Goal: Task Accomplishment & Management: Manage account settings

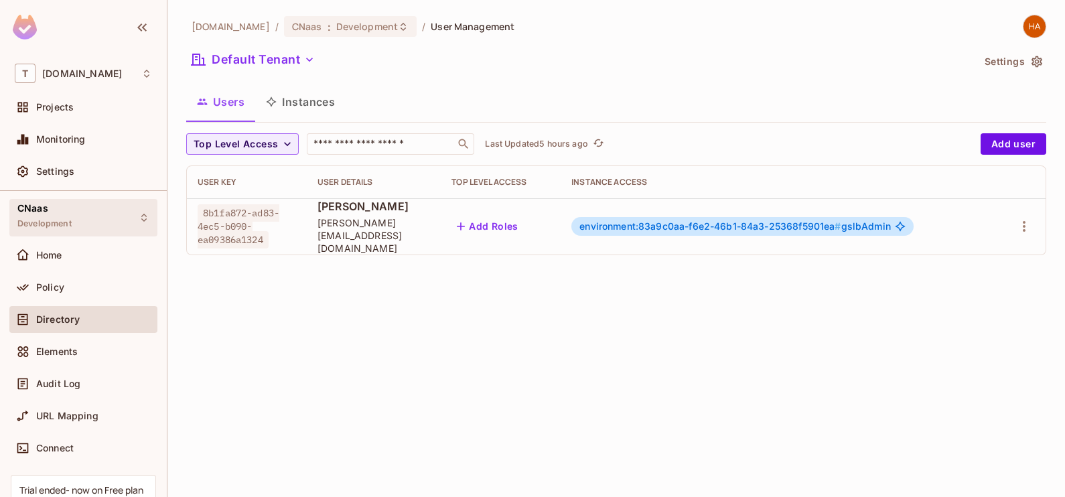
click at [124, 220] on div "CNaas Development" at bounding box center [83, 217] width 148 height 37
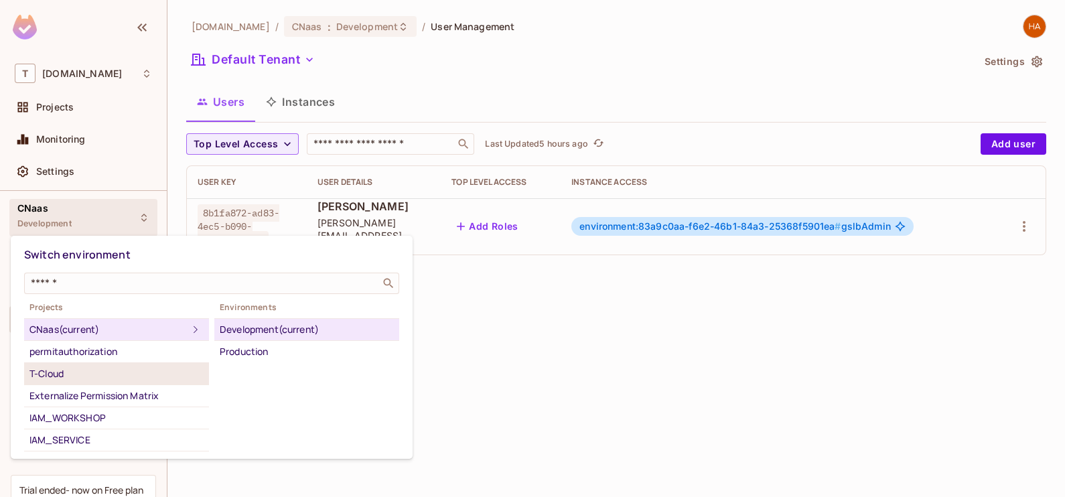
click at [130, 370] on div "T-Cloud" at bounding box center [116, 374] width 174 height 16
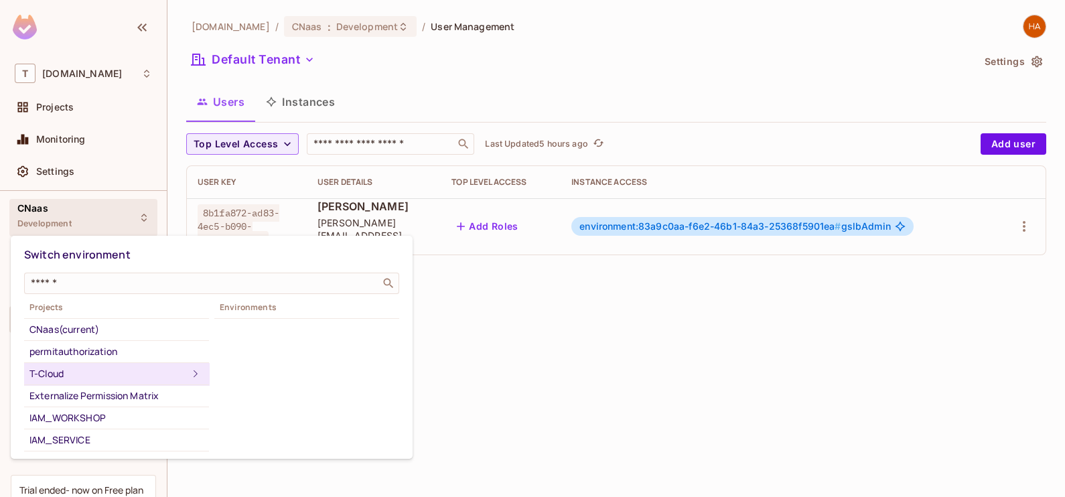
click at [188, 368] on icon at bounding box center [196, 374] width 16 height 16
click at [166, 370] on div "T-Cloud" at bounding box center [108, 374] width 158 height 16
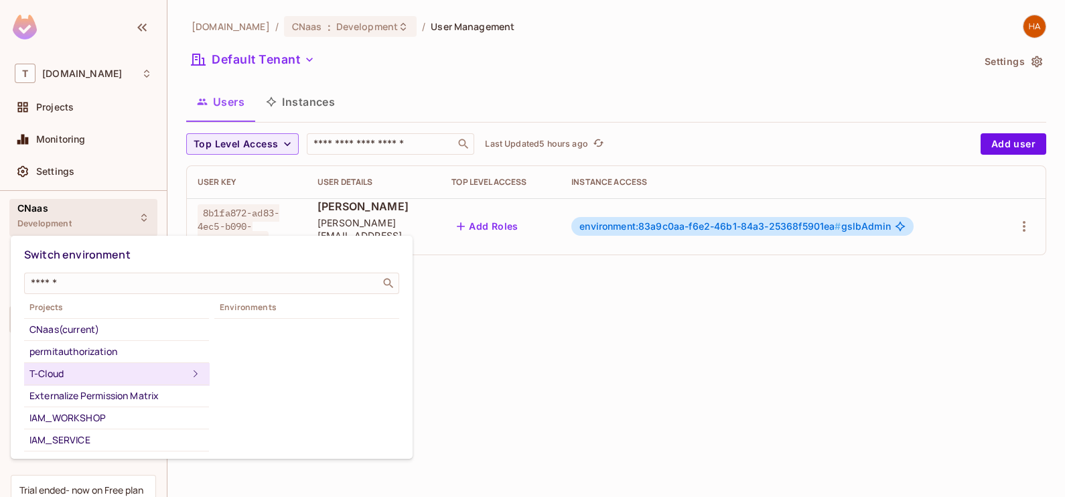
click at [166, 370] on div "T-Cloud" at bounding box center [108, 374] width 158 height 16
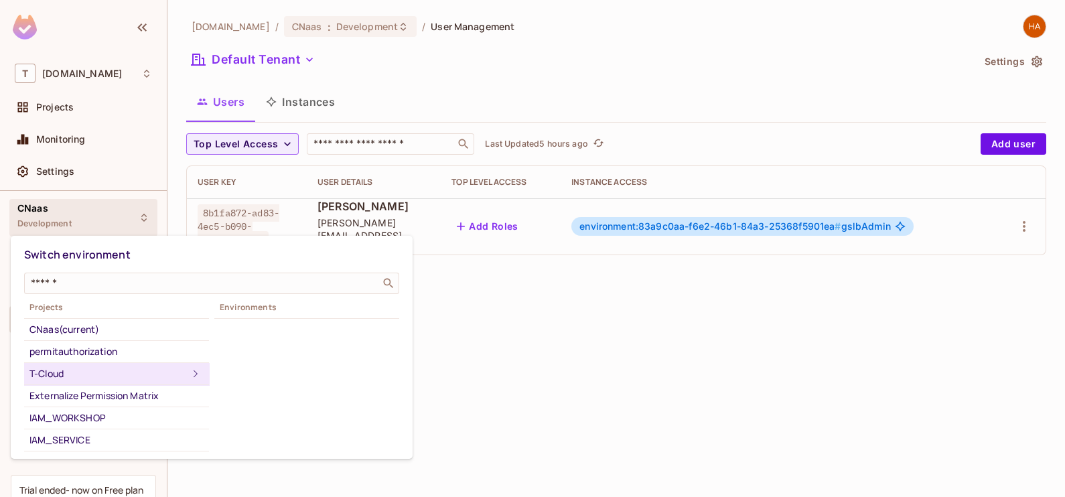
click at [166, 370] on div "T-Cloud" at bounding box center [108, 374] width 158 height 16
click at [188, 372] on icon at bounding box center [196, 374] width 16 height 16
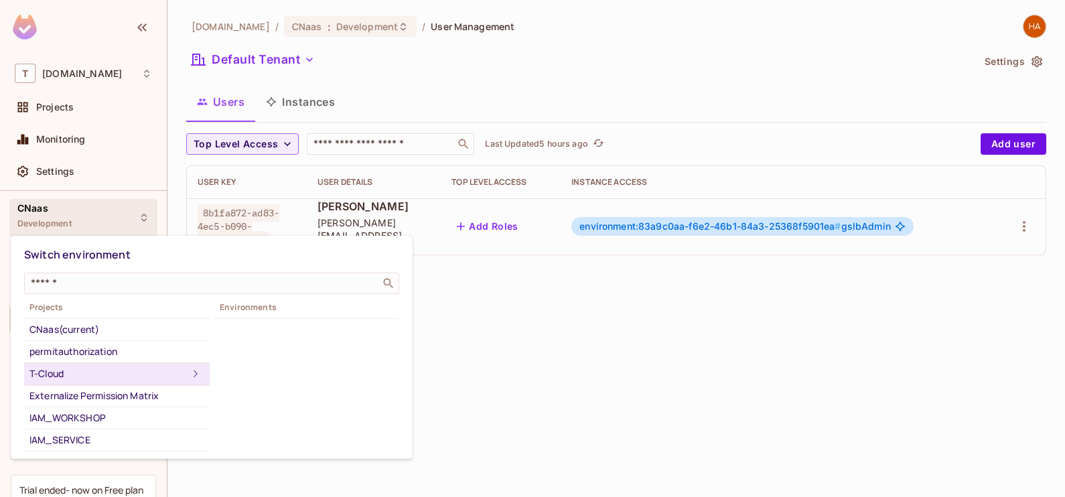
click at [583, 314] on div at bounding box center [532, 248] width 1065 height 497
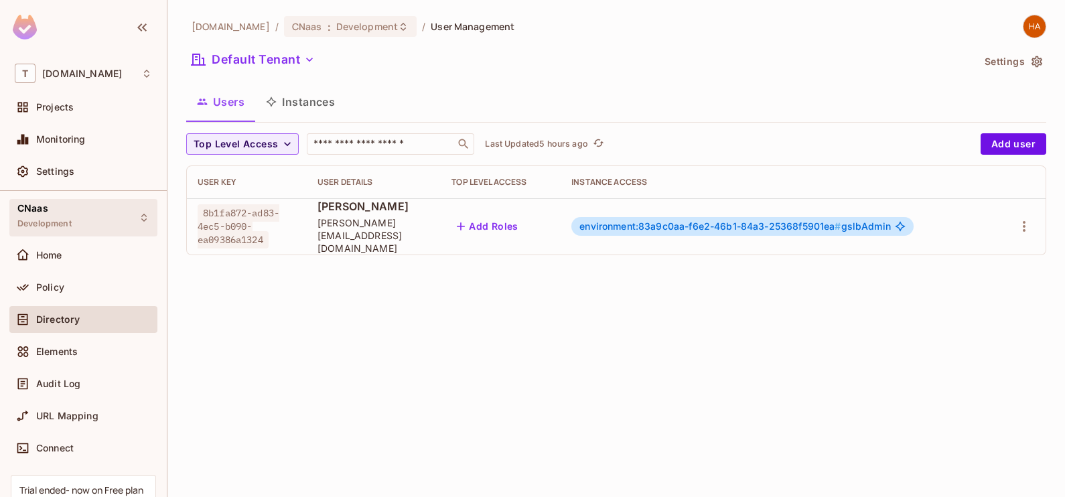
click at [104, 210] on div "CNaas Development" at bounding box center [83, 217] width 148 height 37
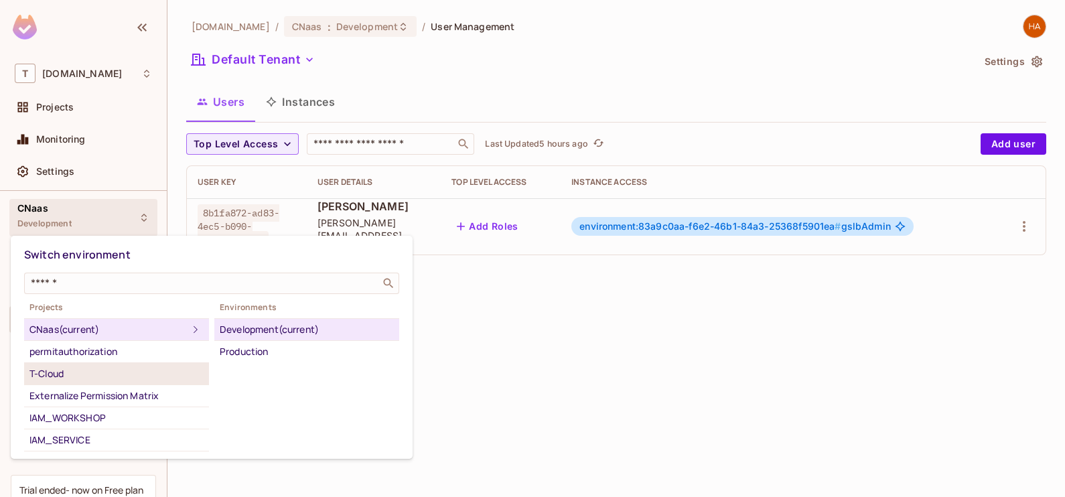
click at [148, 378] on div "T-Cloud" at bounding box center [116, 374] width 174 height 16
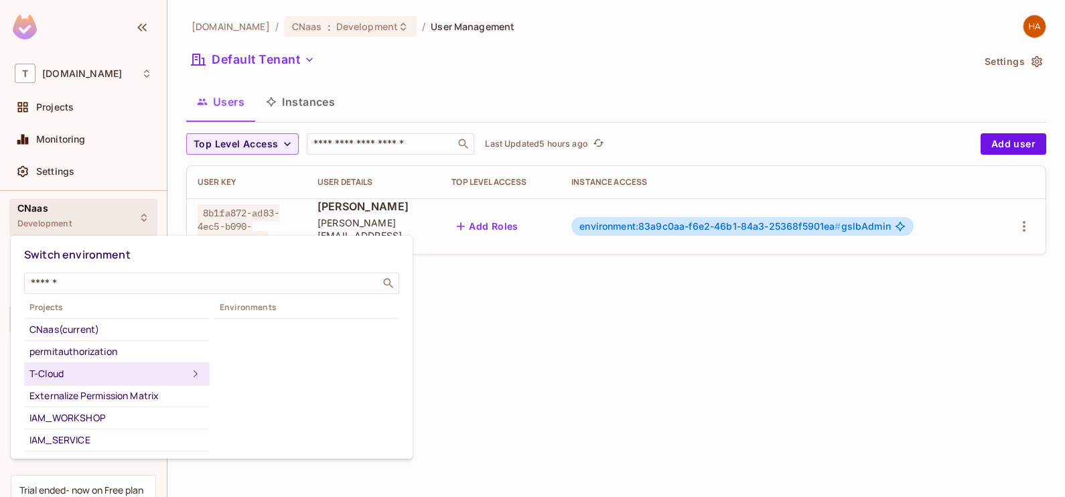
click at [161, 372] on div "T-Cloud" at bounding box center [108, 374] width 158 height 16
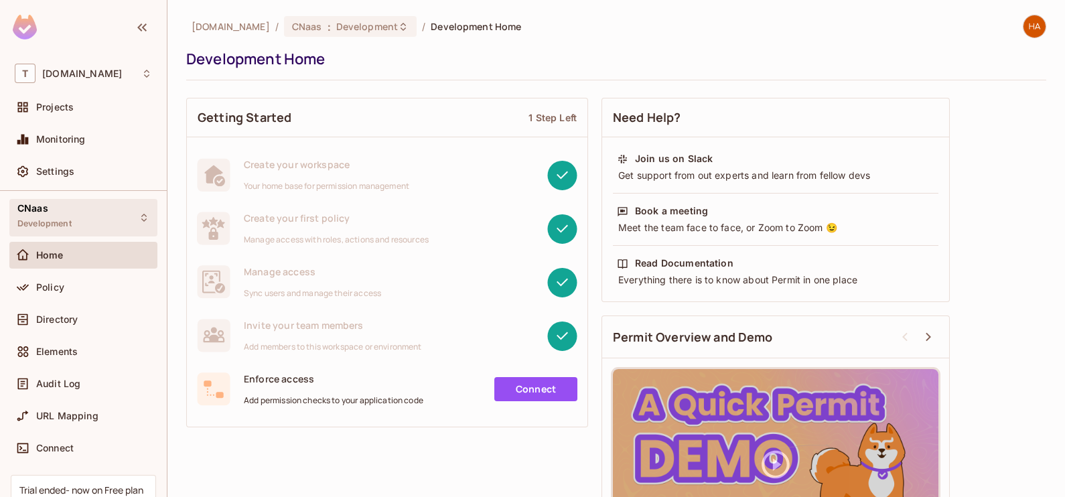
click at [139, 214] on icon at bounding box center [144, 217] width 11 height 11
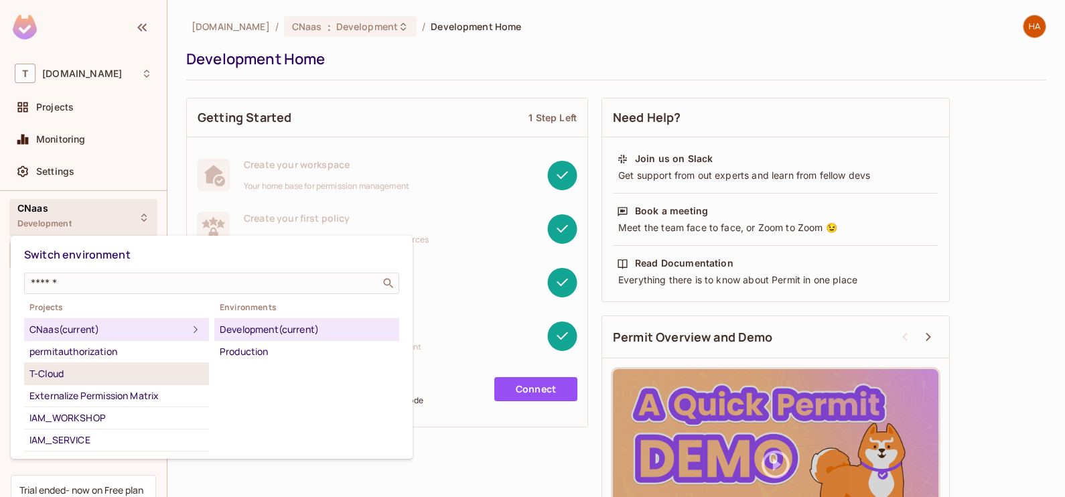
click at [98, 368] on div "T-Cloud" at bounding box center [116, 374] width 174 height 16
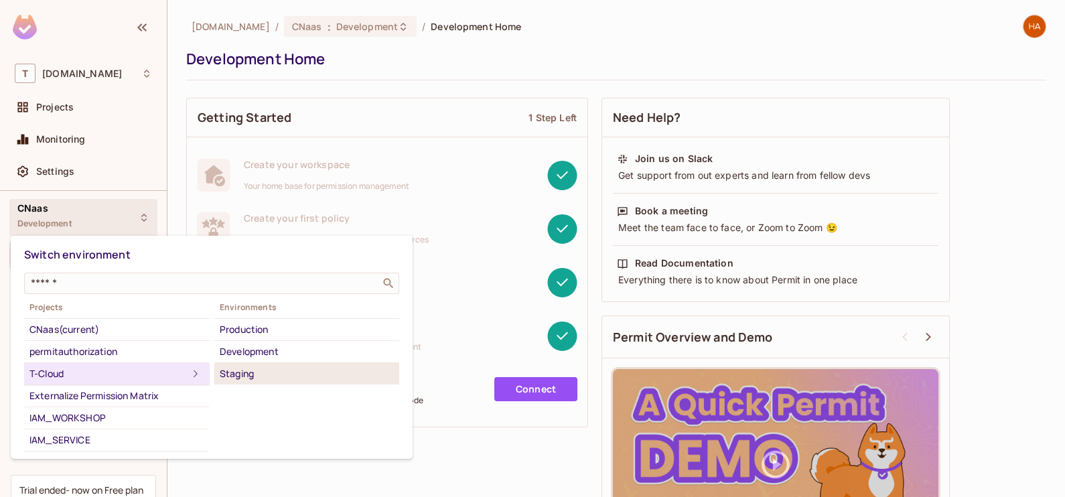
click at [249, 370] on div "Staging" at bounding box center [307, 374] width 174 height 16
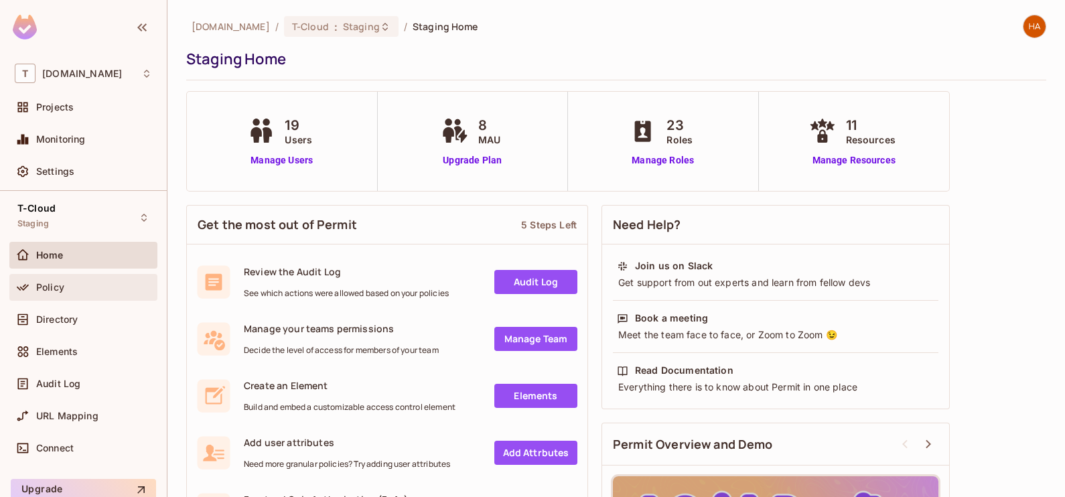
click at [84, 291] on div "Policy" at bounding box center [94, 287] width 116 height 11
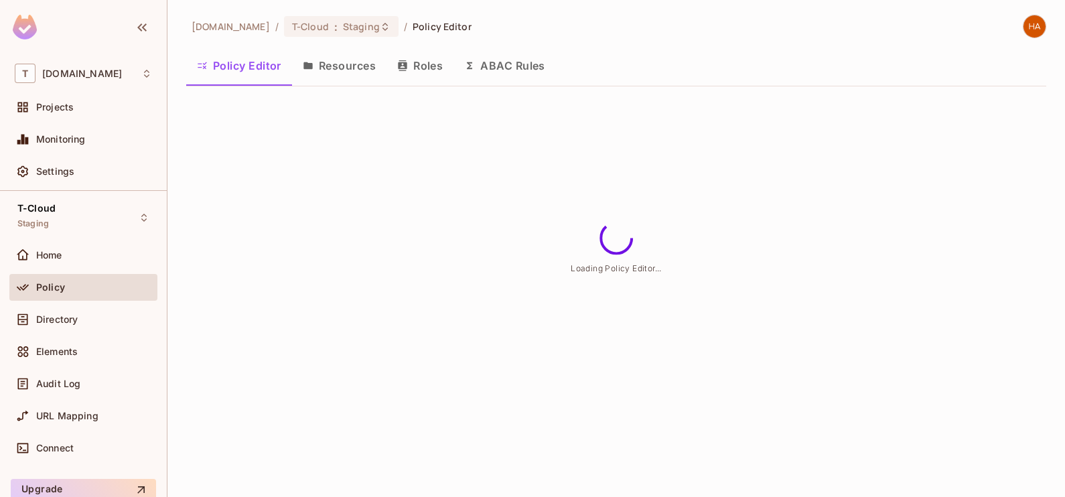
click at [429, 68] on button "Roles" at bounding box center [419, 65] width 67 height 33
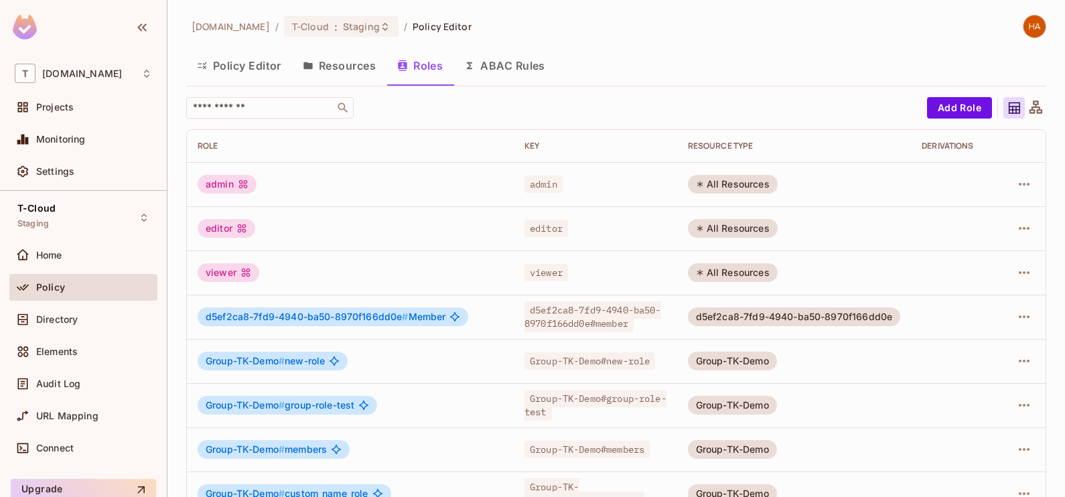
click at [226, 78] on button "Policy Editor" at bounding box center [239, 65] width 106 height 33
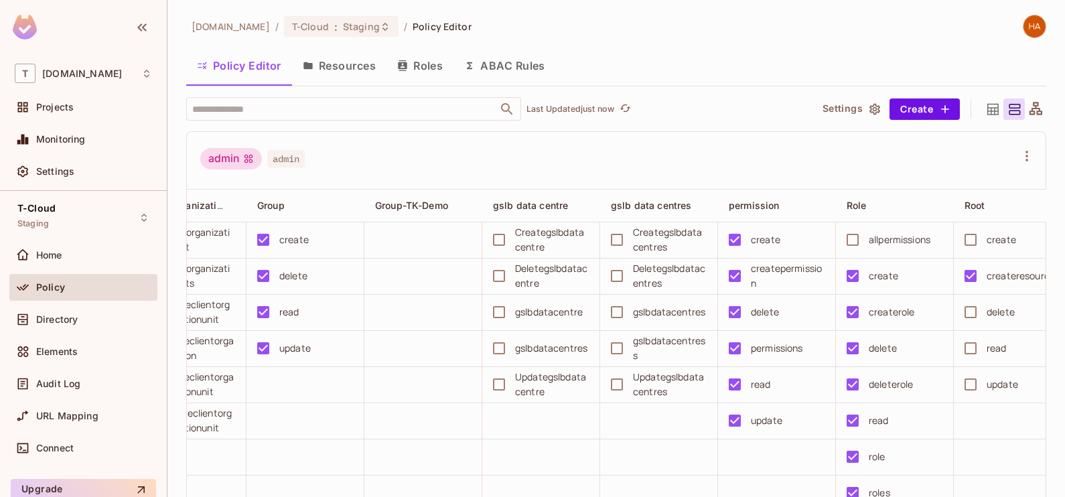
scroll to position [0, 294]
click at [1019, 152] on icon "button" at bounding box center [1027, 156] width 16 height 16
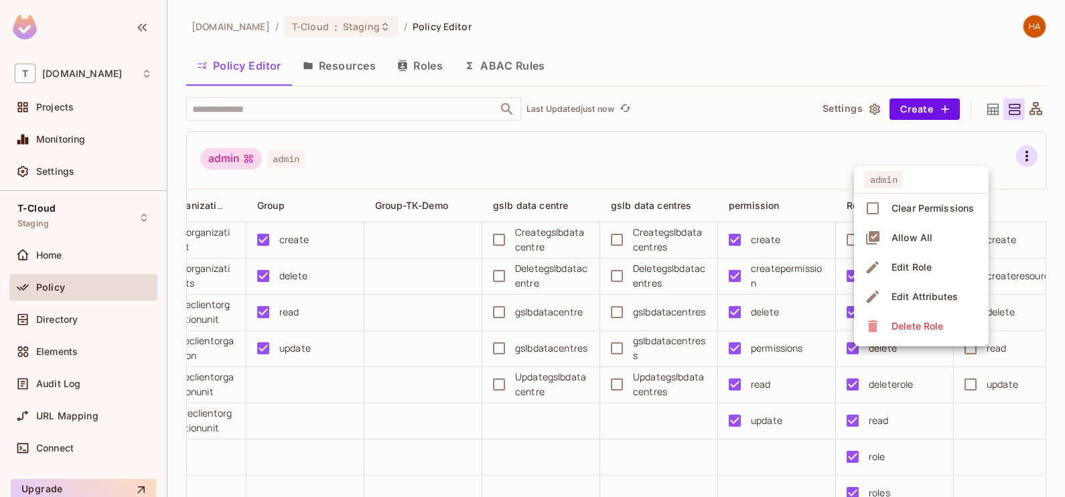
click at [338, 76] on div at bounding box center [532, 248] width 1065 height 497
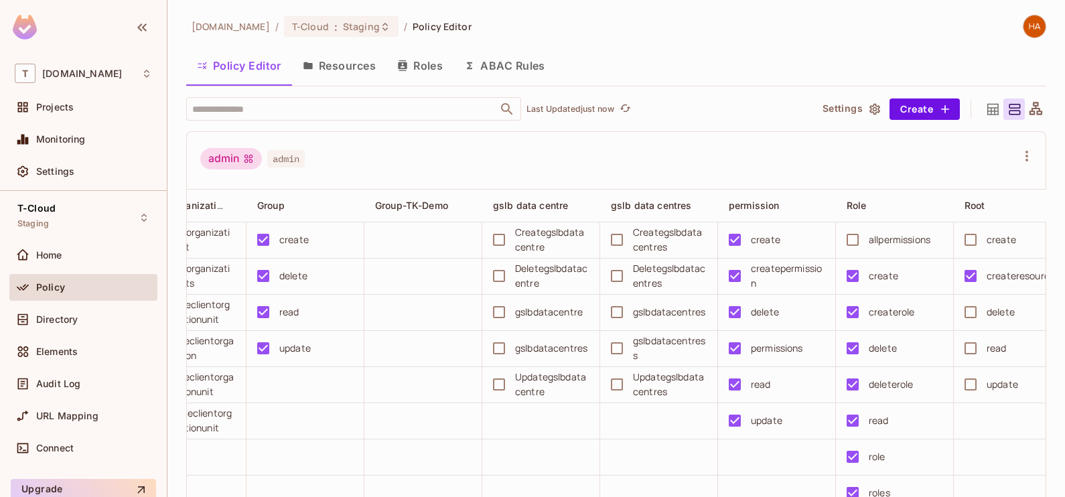
click at [337, 74] on button "Resources" at bounding box center [339, 65] width 94 height 33
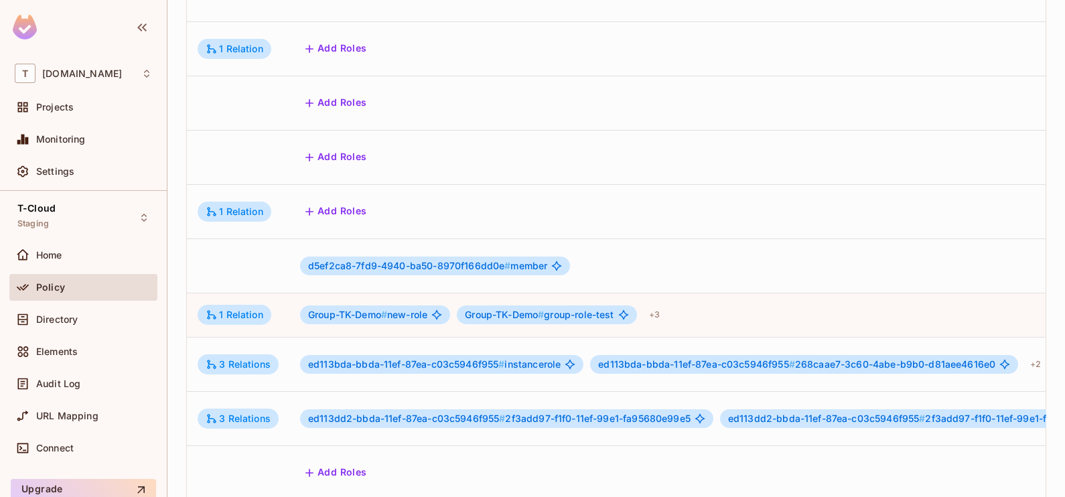
scroll to position [2, 548]
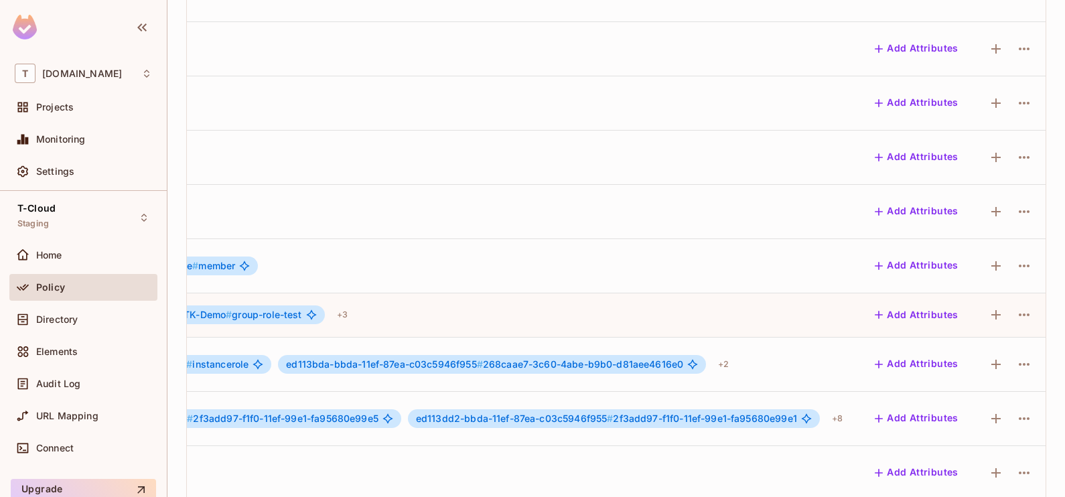
click at [1013, 304] on div at bounding box center [1023, 314] width 21 height 21
click at [1016, 307] on icon "button" at bounding box center [1024, 315] width 16 height 16
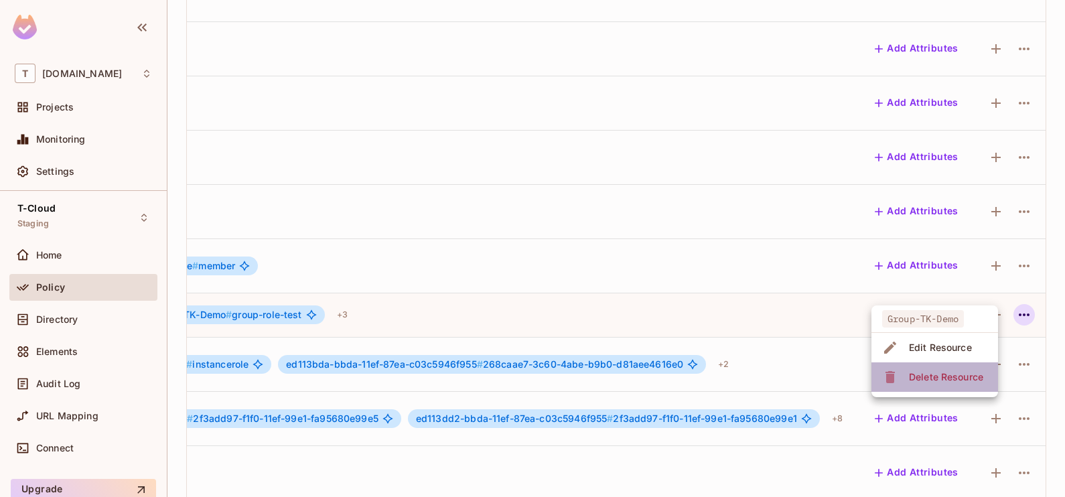
click at [951, 374] on div "Delete Resource" at bounding box center [946, 376] width 74 height 13
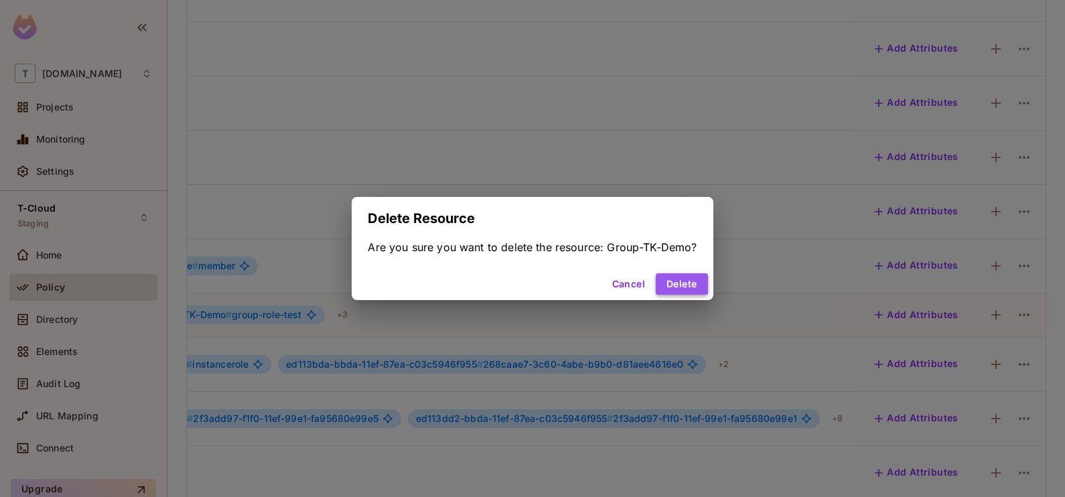
click at [677, 287] on button "Delete" at bounding box center [682, 283] width 52 height 21
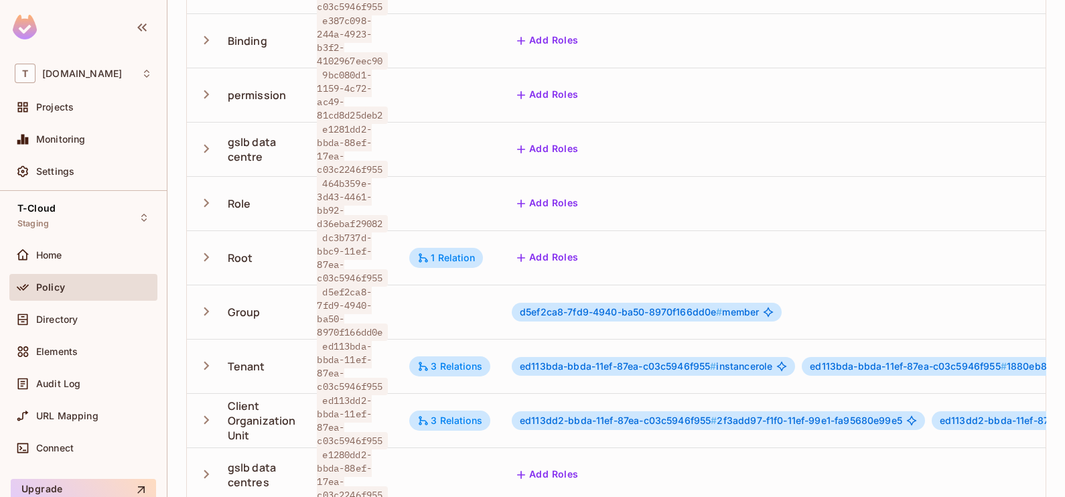
scroll to position [0, 0]
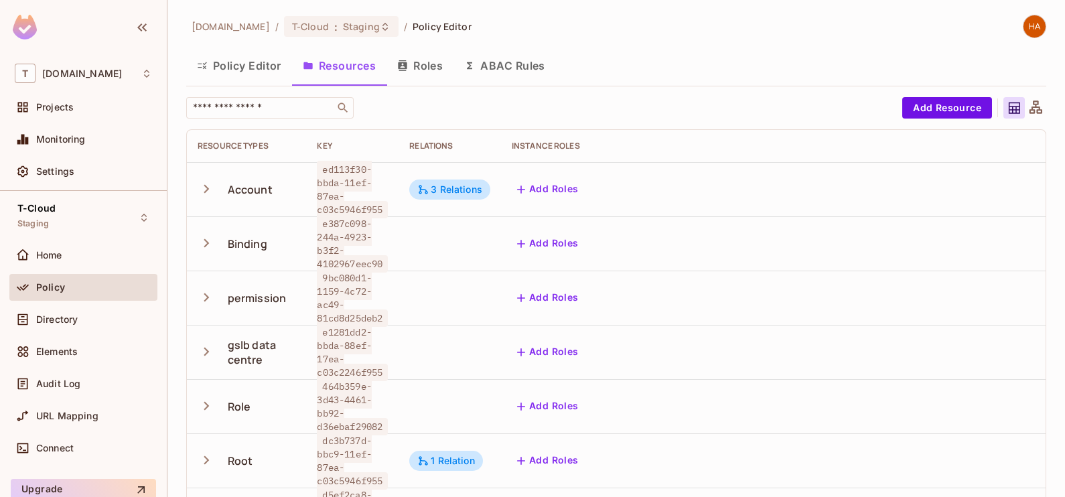
click at [250, 66] on button "Policy Editor" at bounding box center [239, 65] width 106 height 33
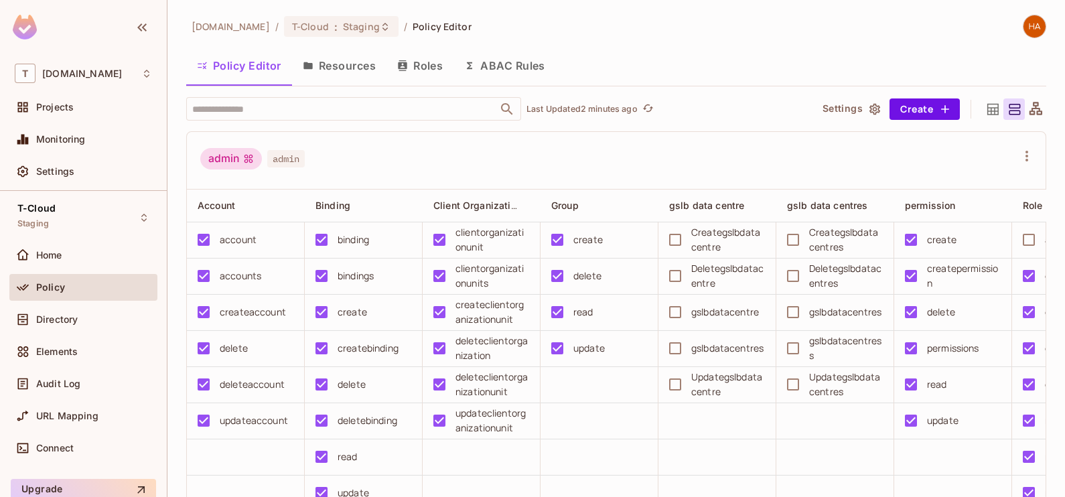
scroll to position [44, 0]
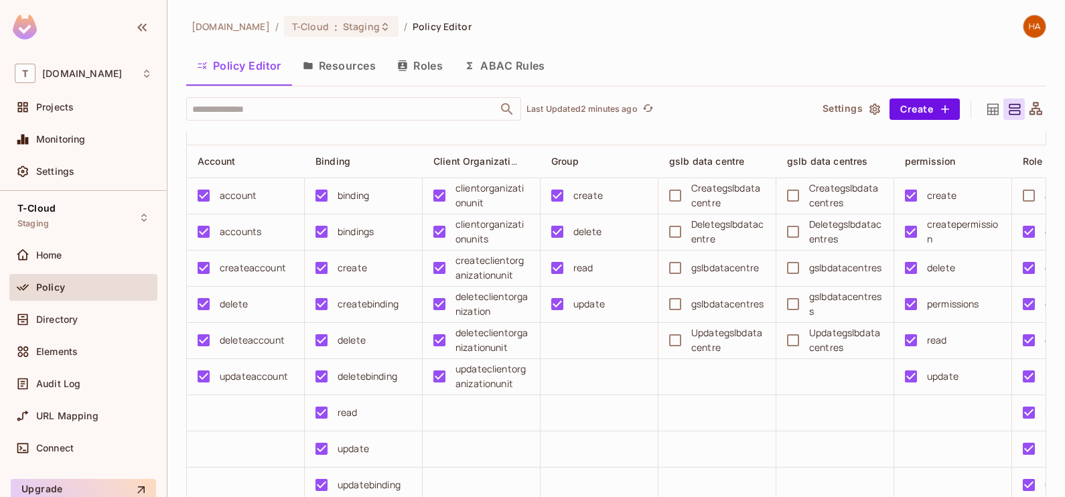
click at [344, 70] on button "Resources" at bounding box center [339, 65] width 94 height 33
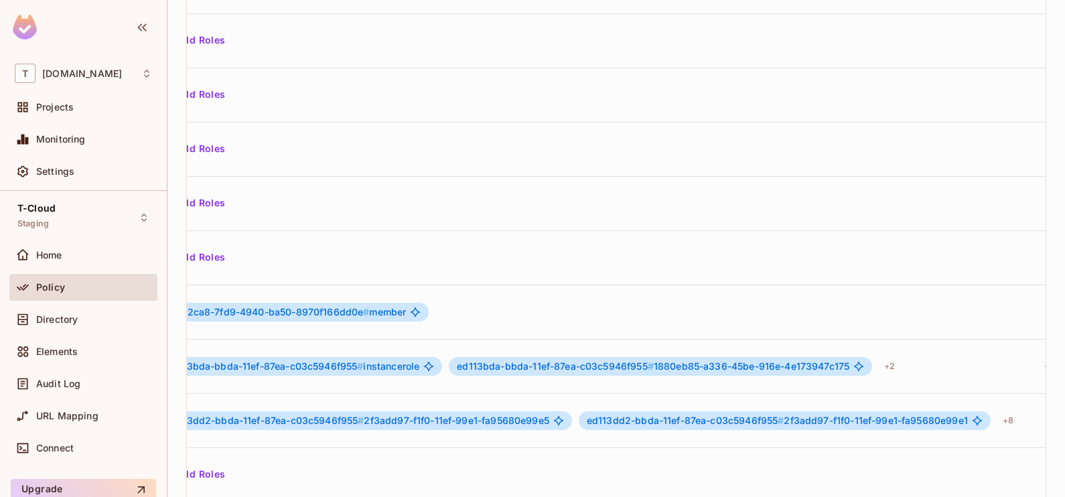
scroll to position [0, 548]
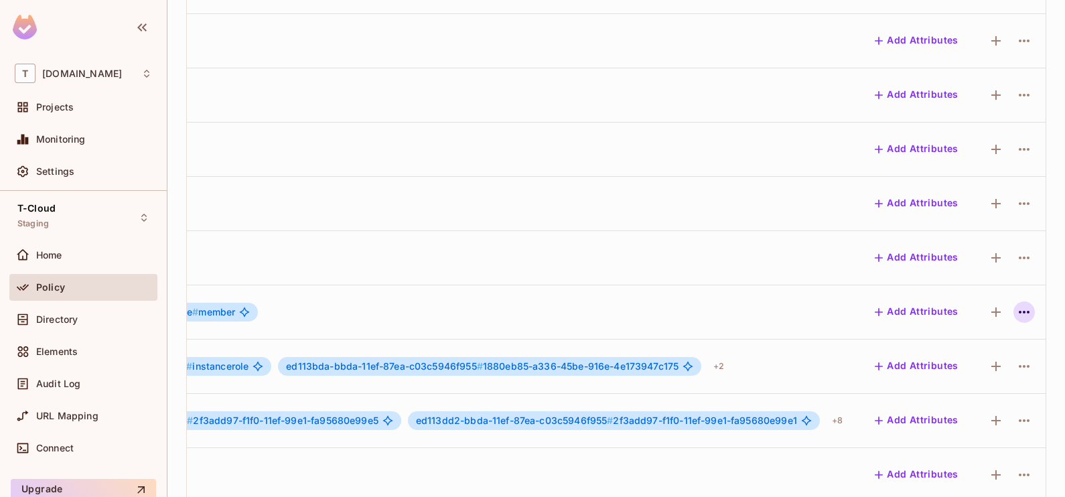
click at [1016, 304] on icon "button" at bounding box center [1024, 312] width 16 height 16
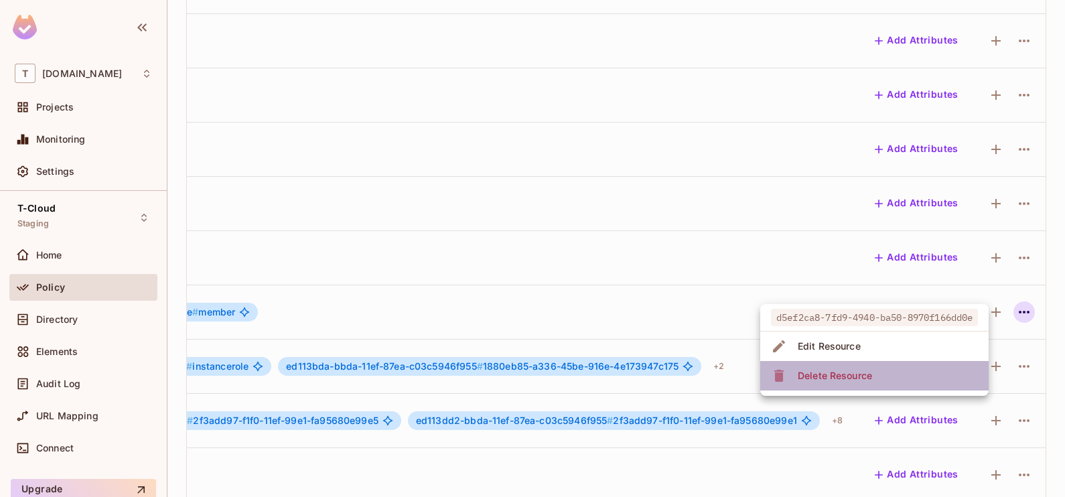
click at [930, 372] on li "Delete Resource" at bounding box center [874, 375] width 228 height 29
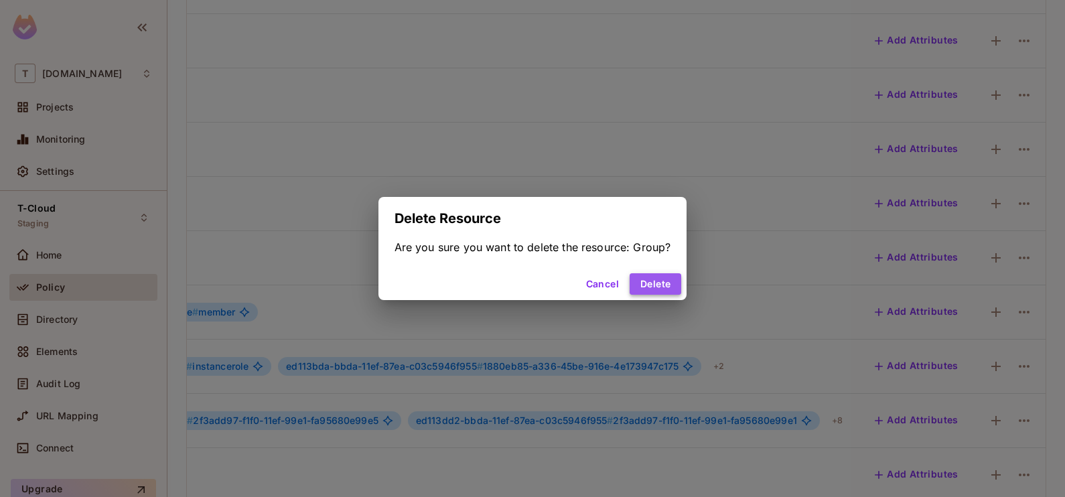
click at [656, 285] on button "Delete" at bounding box center [656, 283] width 52 height 21
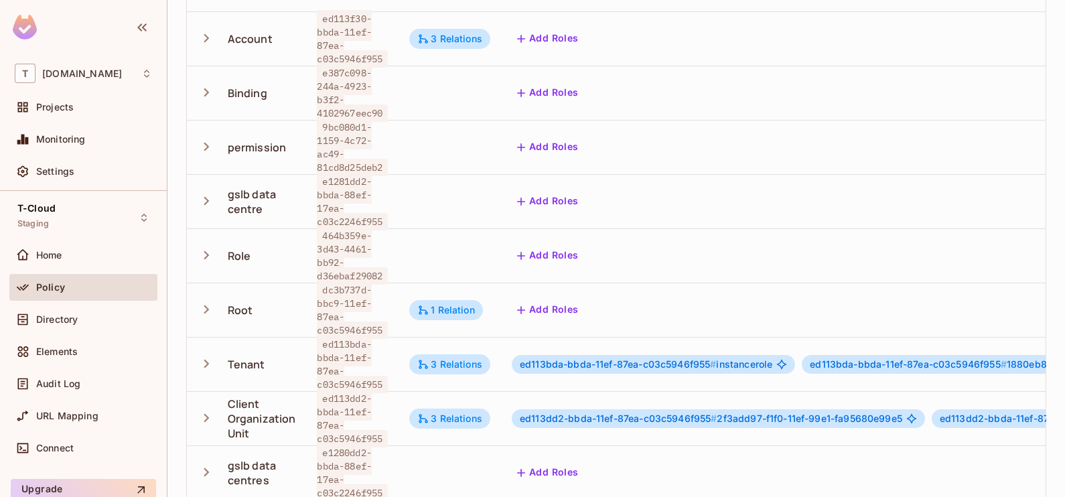
scroll to position [0, 0]
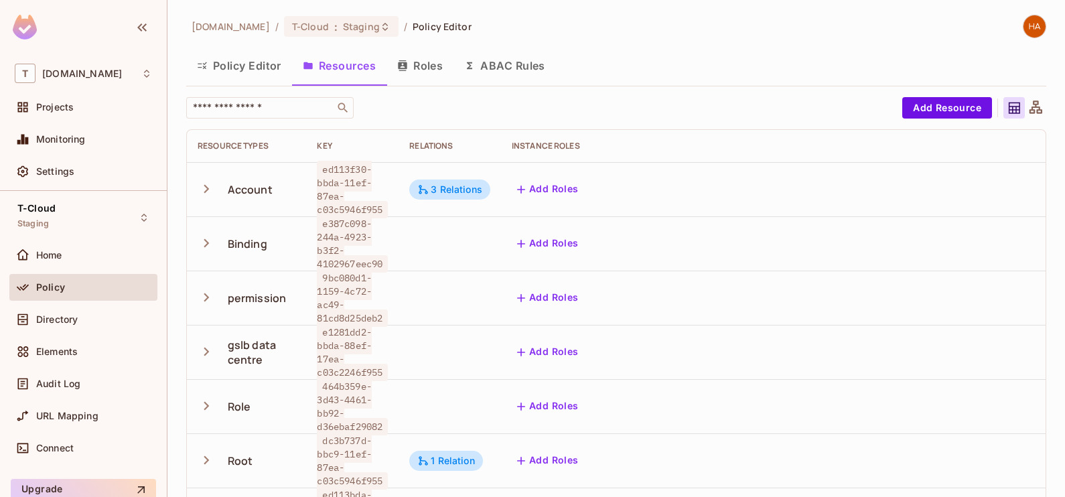
click at [242, 70] on button "Policy Editor" at bounding box center [239, 65] width 106 height 33
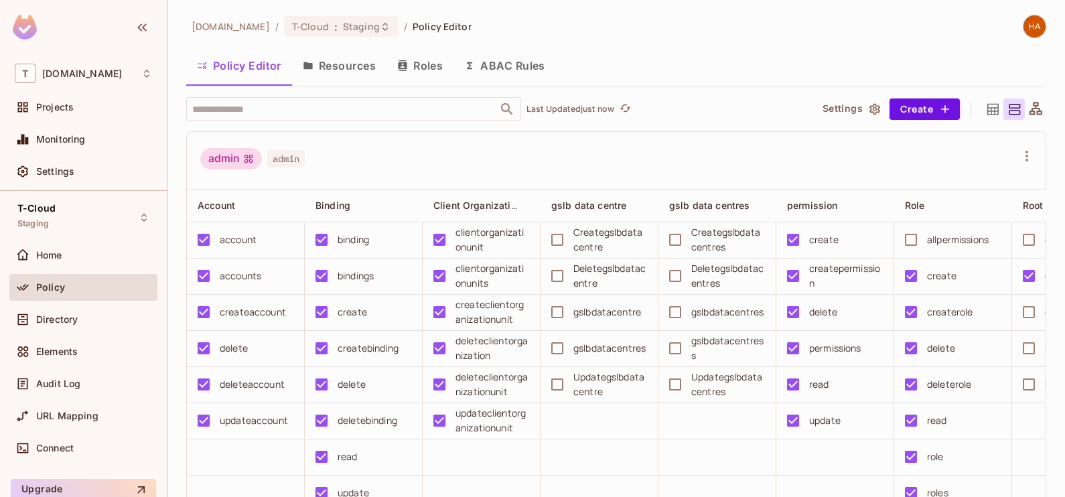
click at [358, 68] on button "Resources" at bounding box center [339, 65] width 94 height 33
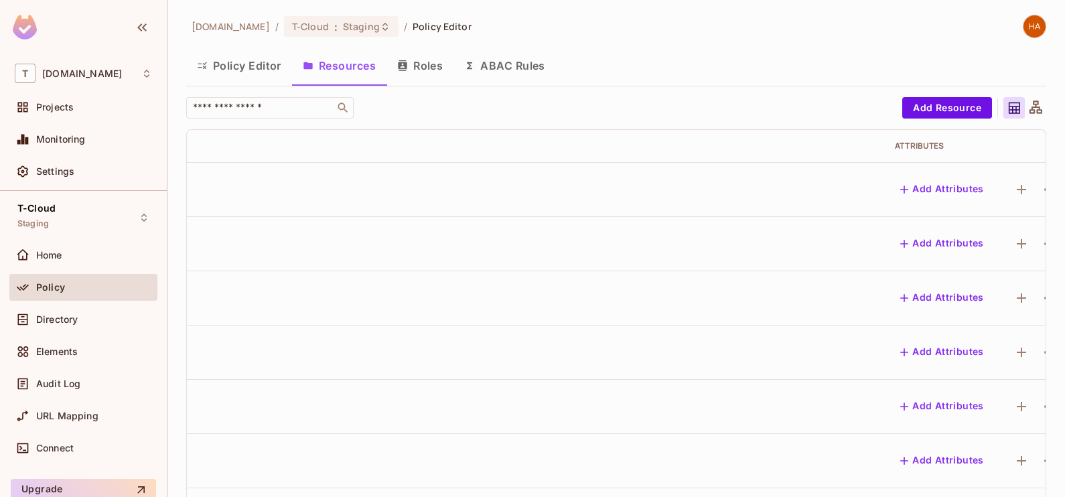
scroll to position [0, 548]
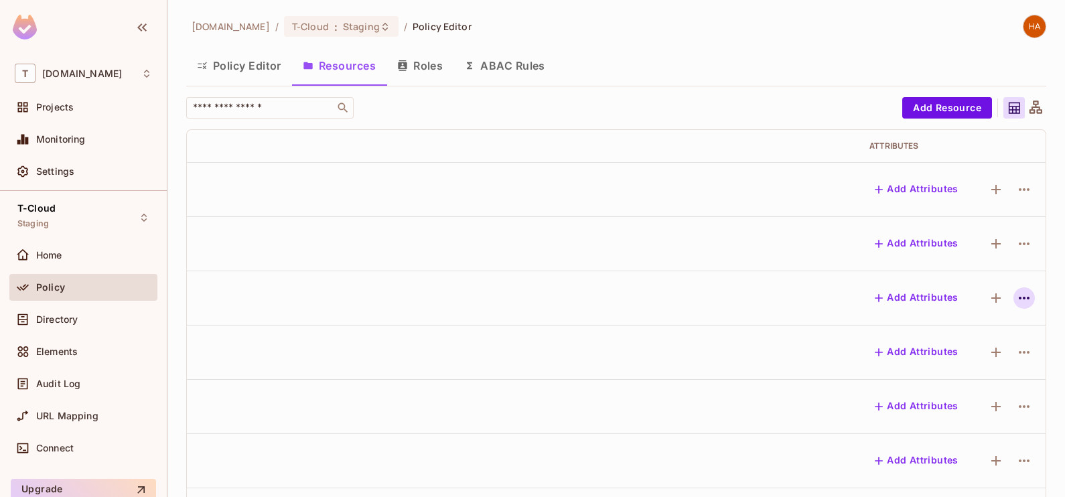
click at [1016, 290] on icon "button" at bounding box center [1024, 298] width 16 height 16
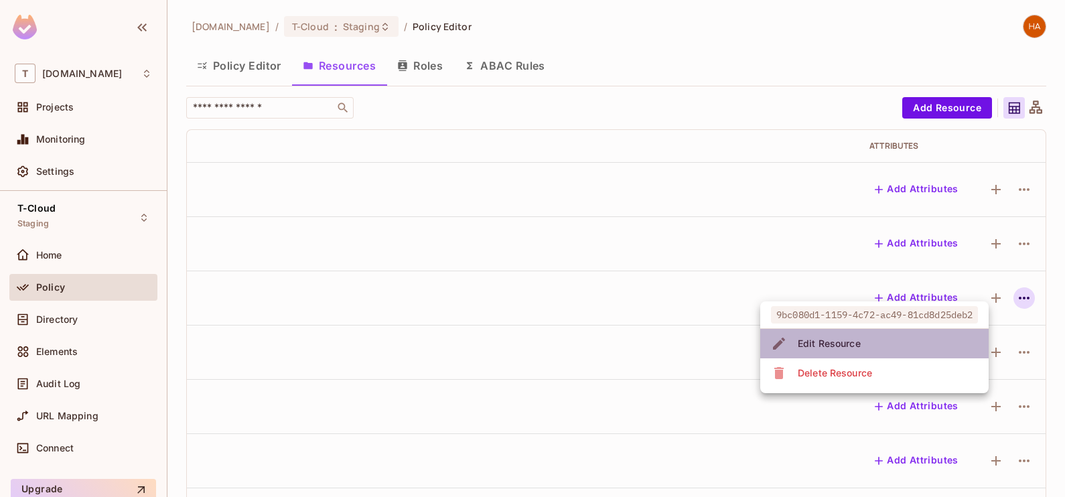
click at [915, 333] on li "Edit Resource" at bounding box center [874, 343] width 228 height 29
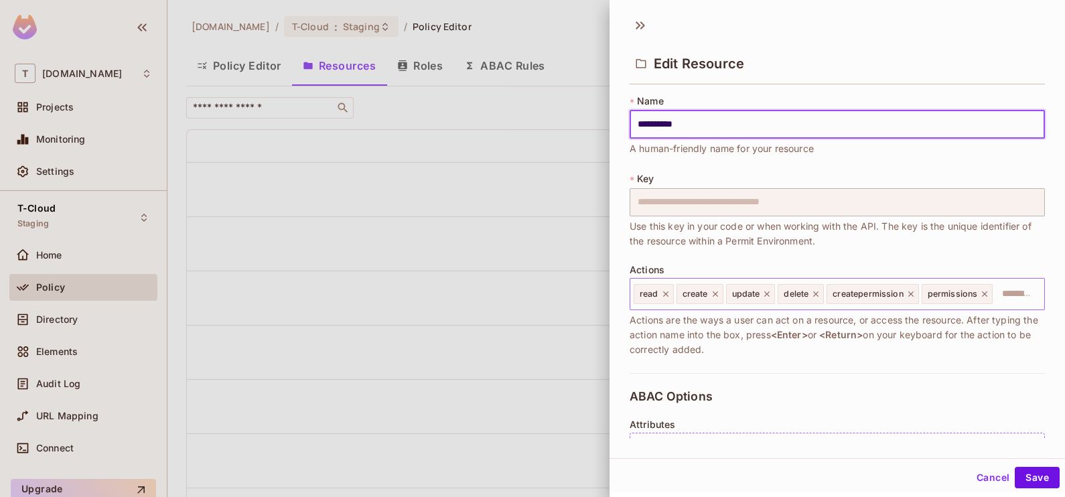
click at [983, 289] on icon at bounding box center [984, 293] width 9 height 9
type input "**********"
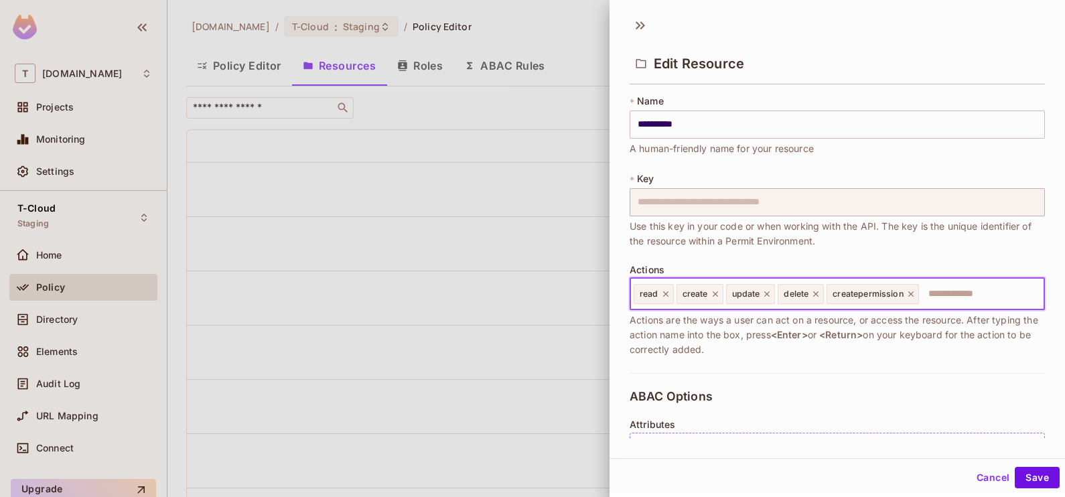
click at [963, 302] on input "text" at bounding box center [979, 294] width 119 height 27
type input "**********"
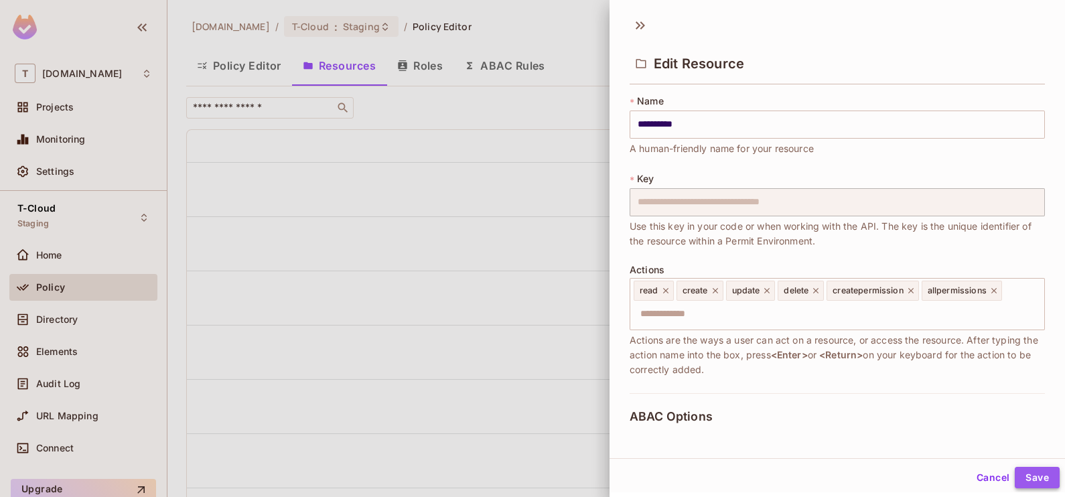
click at [1018, 475] on button "Save" at bounding box center [1037, 477] width 45 height 21
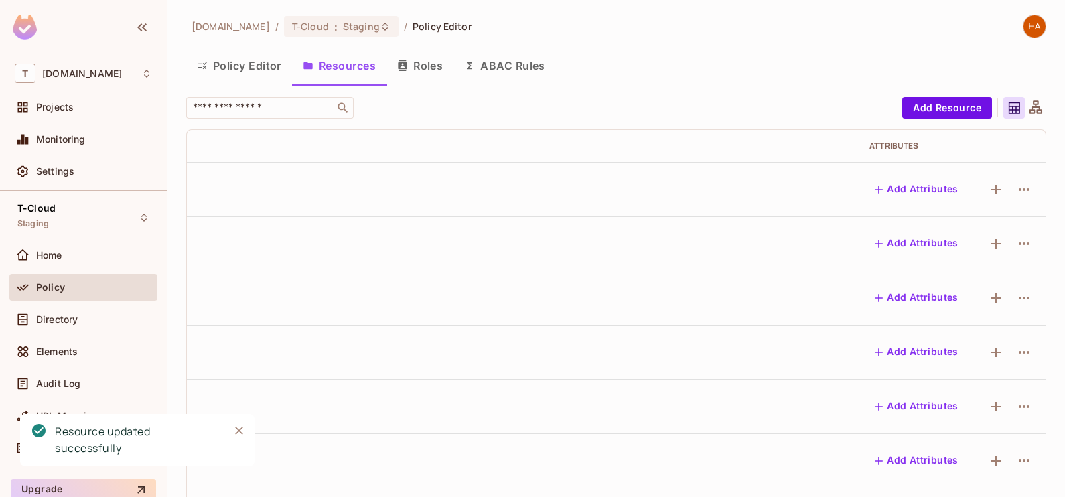
click at [238, 71] on button "Policy Editor" at bounding box center [239, 65] width 106 height 33
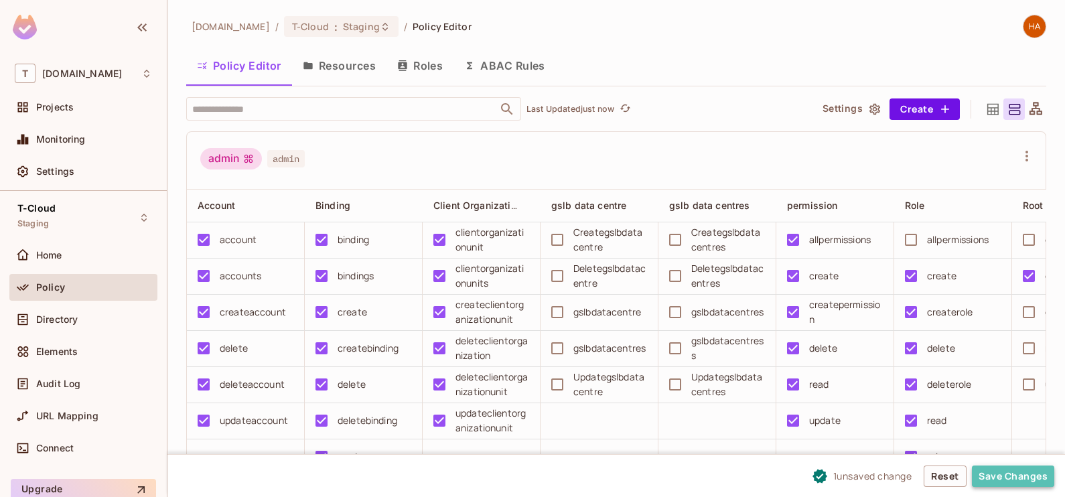
click at [992, 484] on button "Save Changes" at bounding box center [1013, 475] width 82 height 21
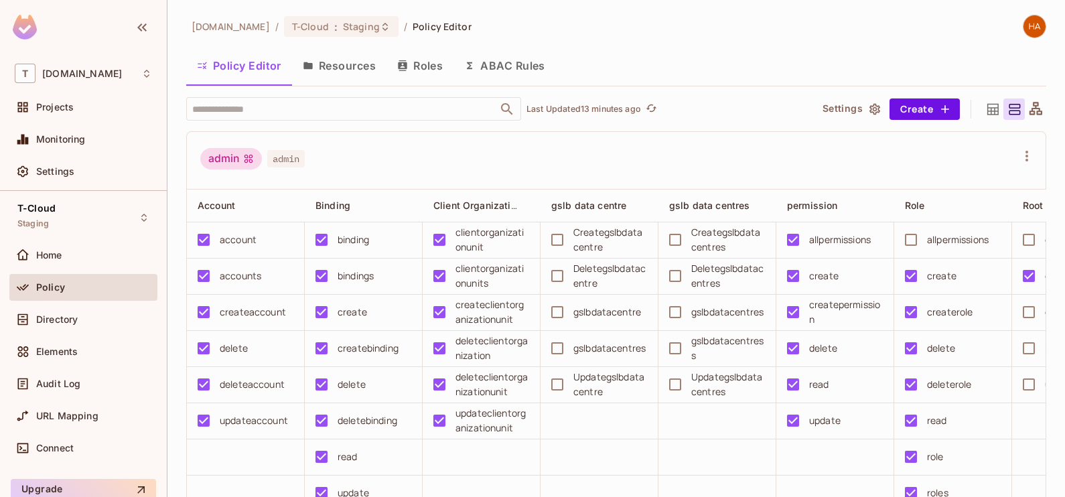
click at [347, 64] on button "Resources" at bounding box center [339, 65] width 94 height 33
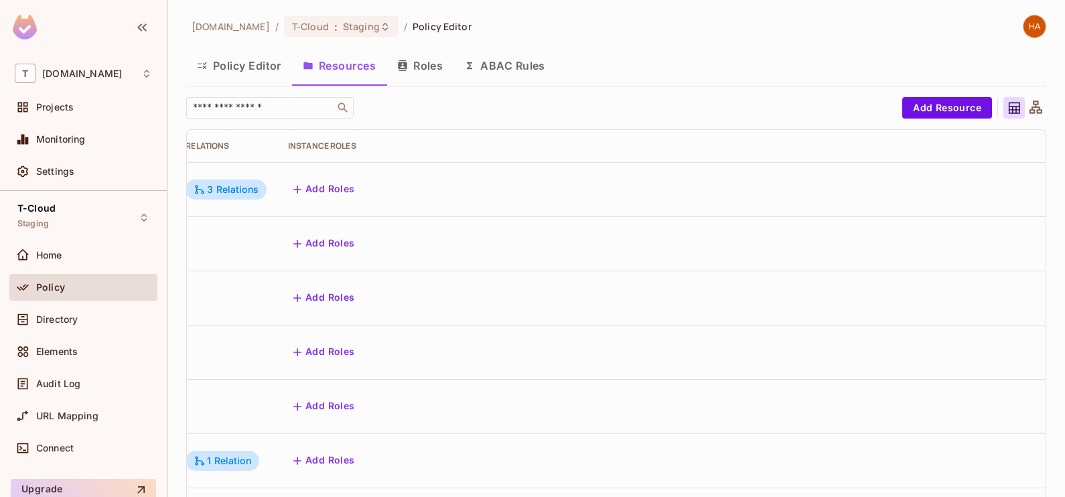
scroll to position [0, 237]
